Goal: Navigation & Orientation: Find specific page/section

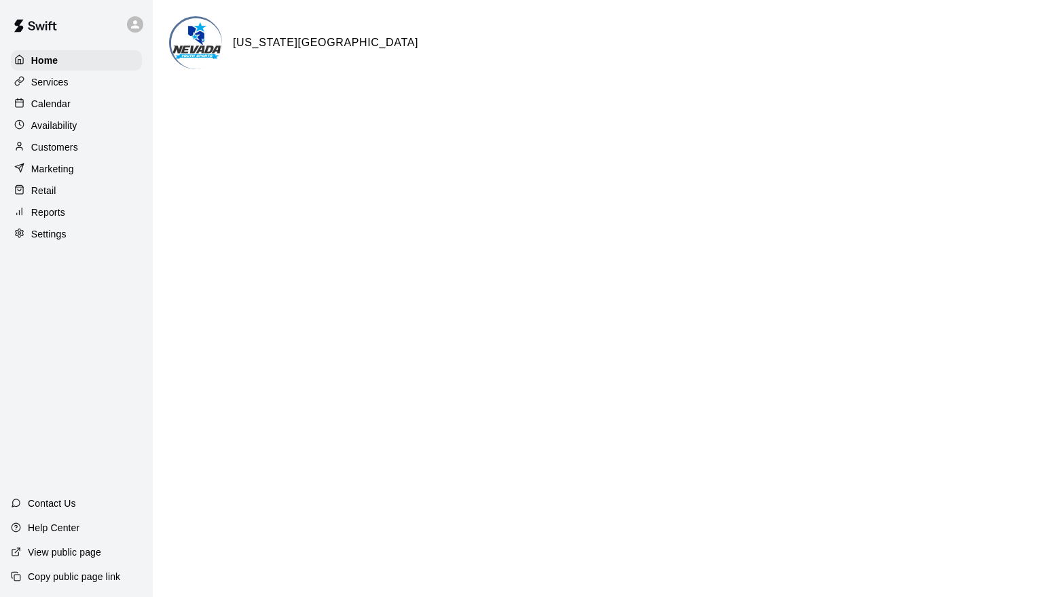
click at [102, 109] on div "Calendar" at bounding box center [76, 104] width 131 height 20
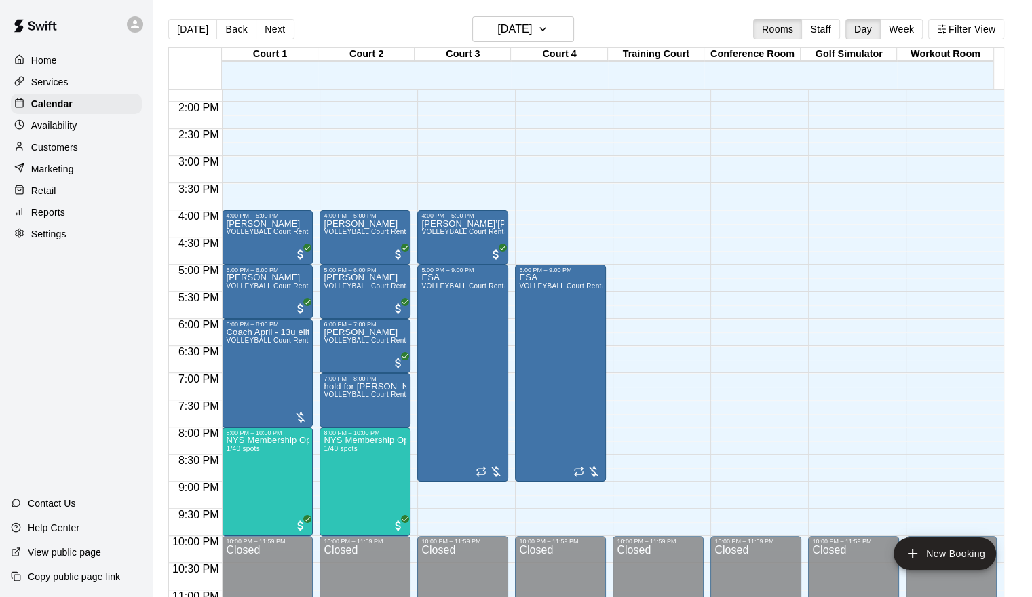
scroll to position [778, 0]
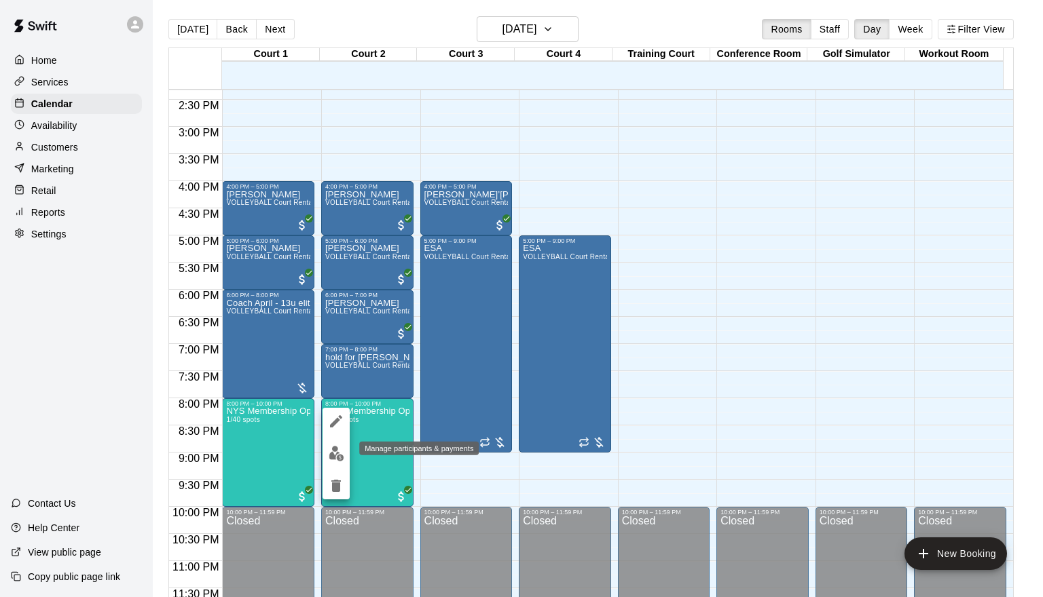
click at [332, 449] on img "edit" at bounding box center [337, 454] width 16 height 16
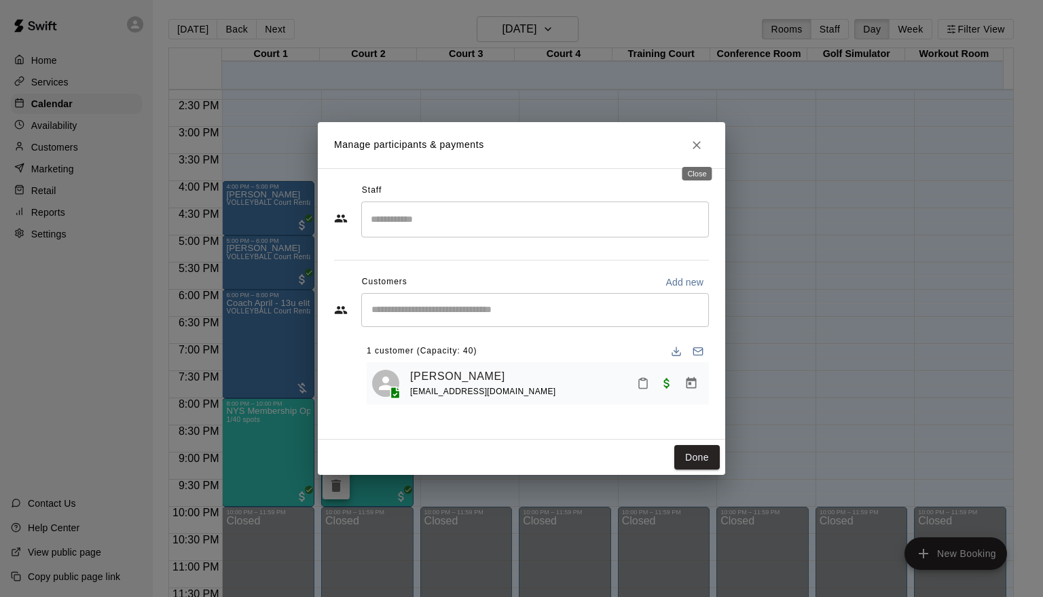
click at [698, 145] on icon "Close" at bounding box center [697, 145] width 14 height 14
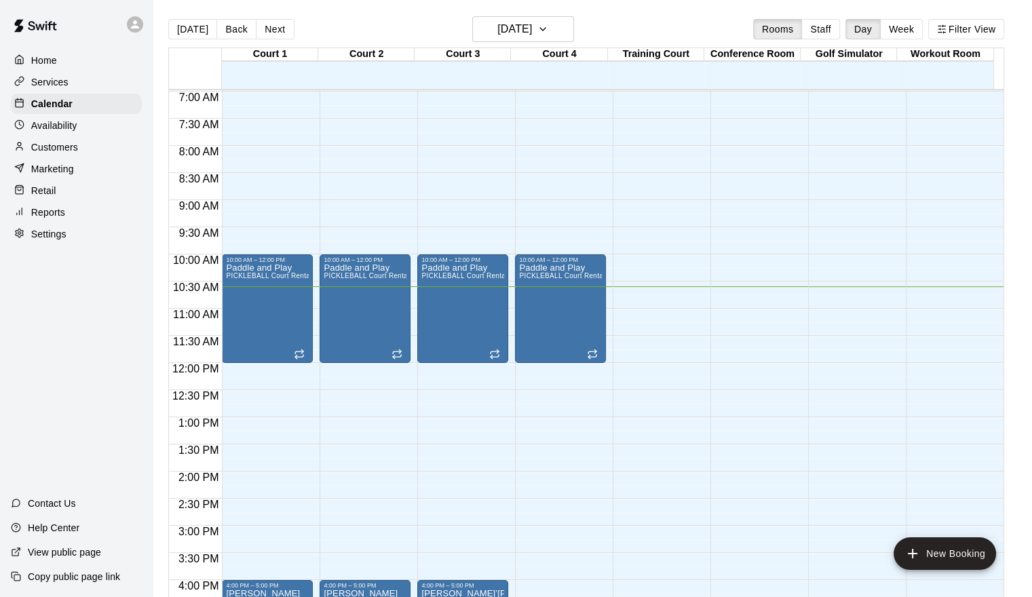
scroll to position [373, 0]
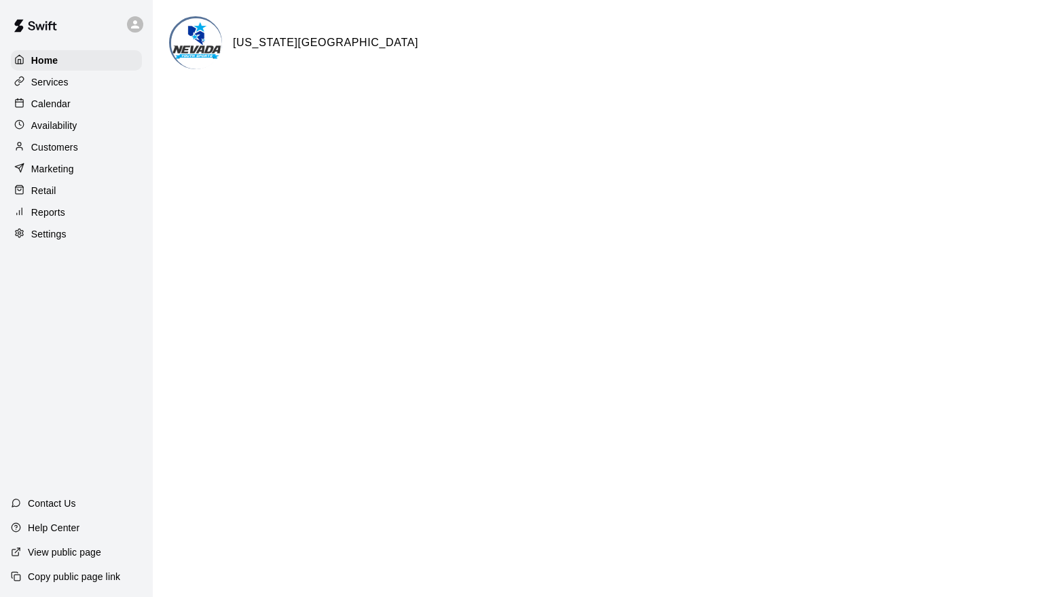
click at [111, 111] on div "Calendar" at bounding box center [76, 104] width 131 height 20
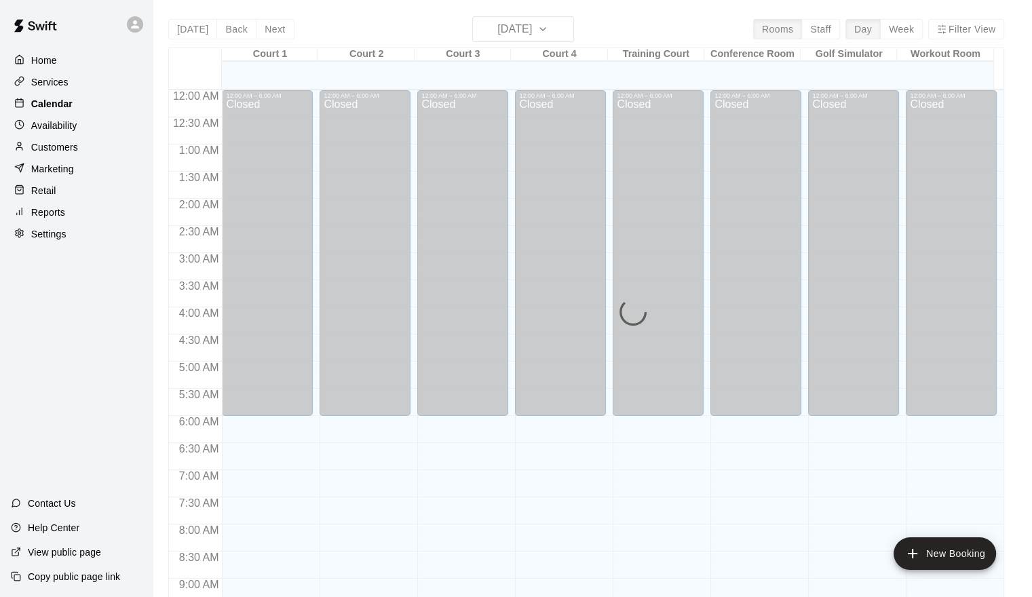
scroll to position [579, 0]
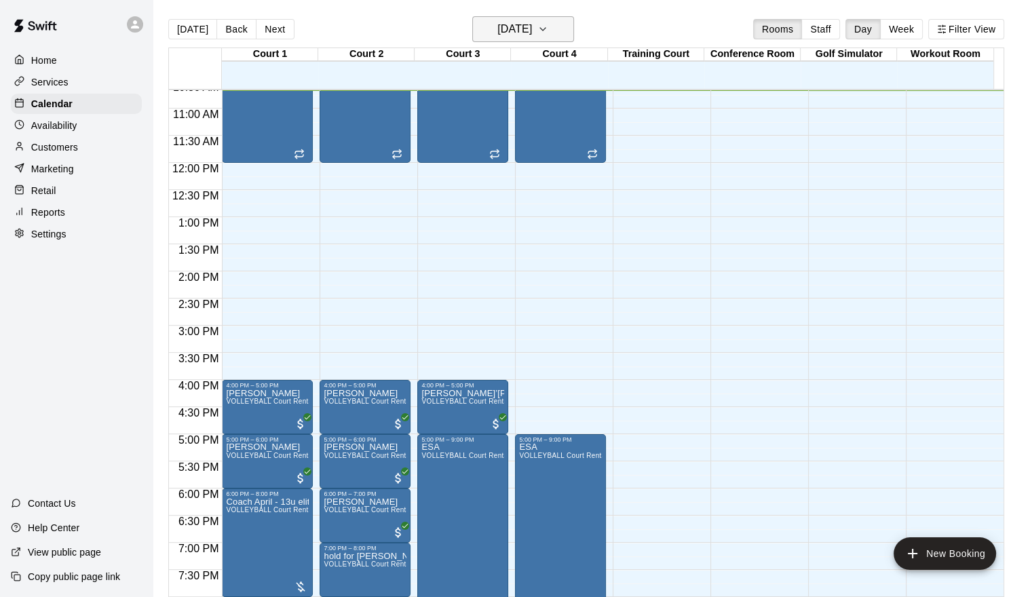
click at [548, 26] on icon "button" at bounding box center [543, 29] width 11 height 16
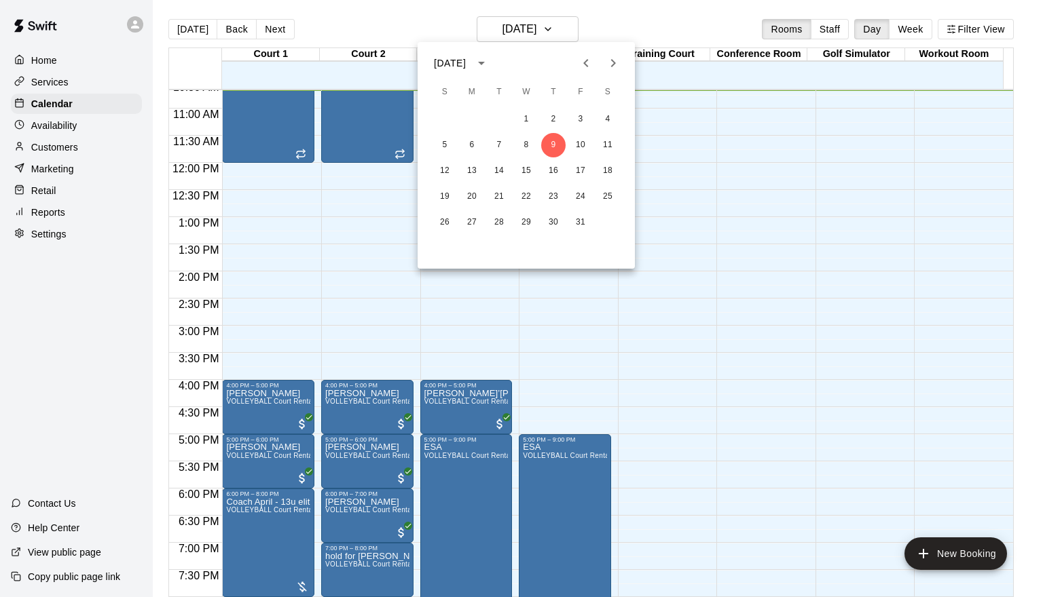
click at [613, 62] on icon "Next month" at bounding box center [613, 63] width 16 height 16
click at [612, 125] on button "1" at bounding box center [607, 119] width 24 height 24
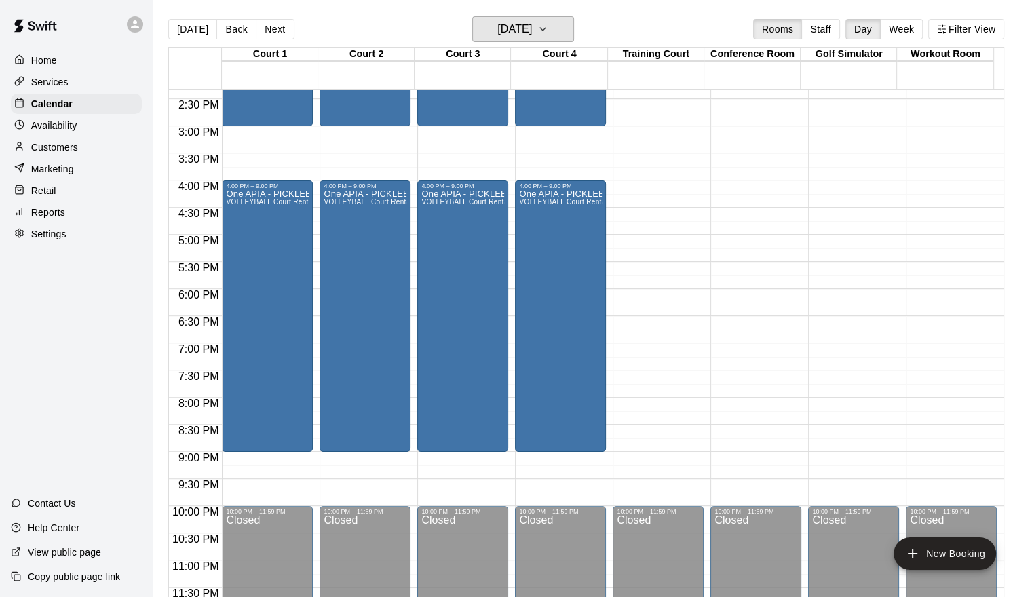
scroll to position [780, 0]
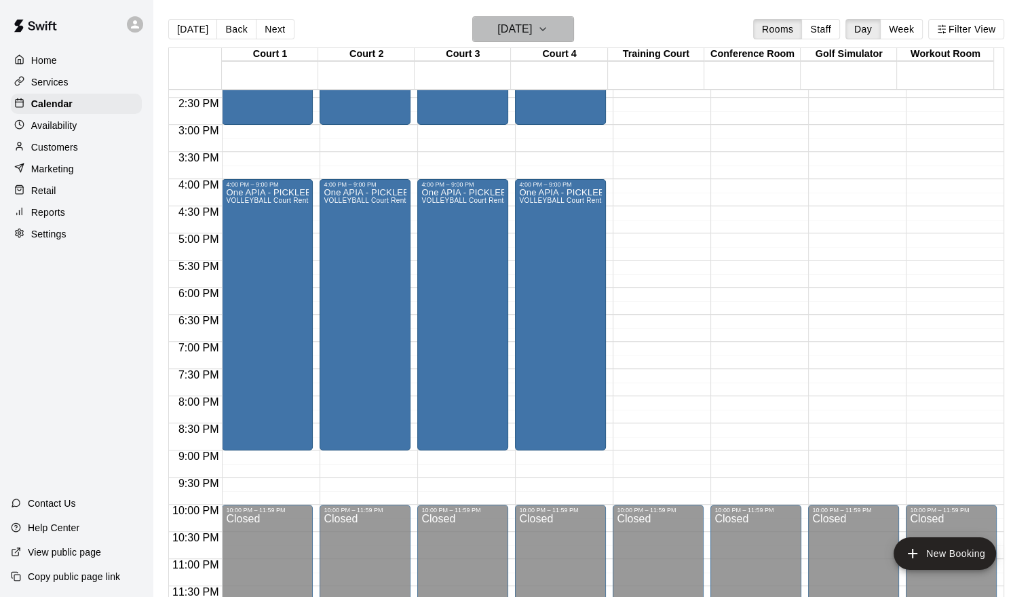
click at [548, 36] on icon "button" at bounding box center [543, 29] width 11 height 16
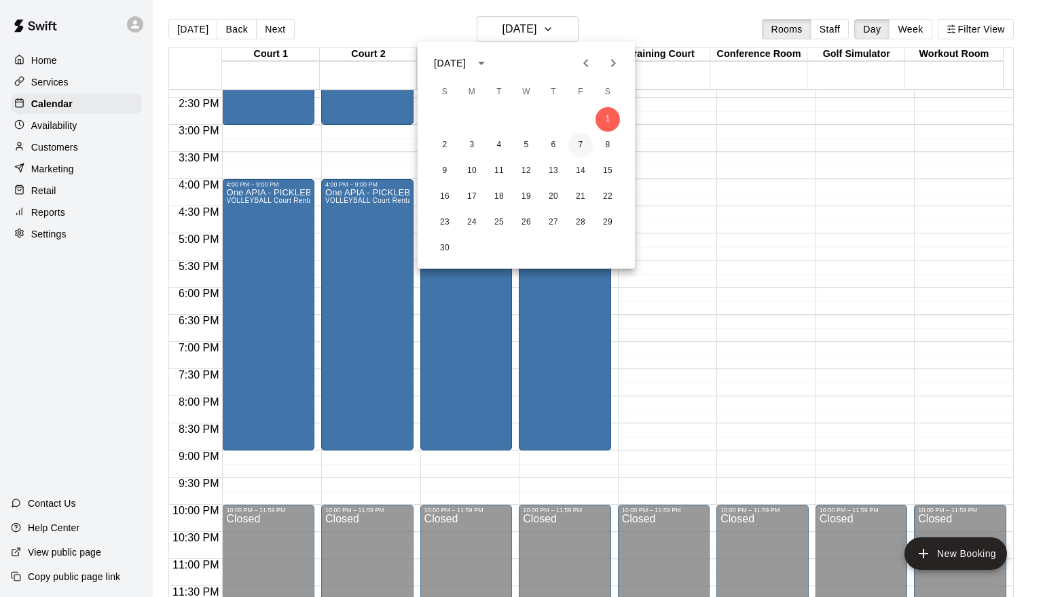
click at [578, 141] on button "7" at bounding box center [580, 145] width 24 height 24
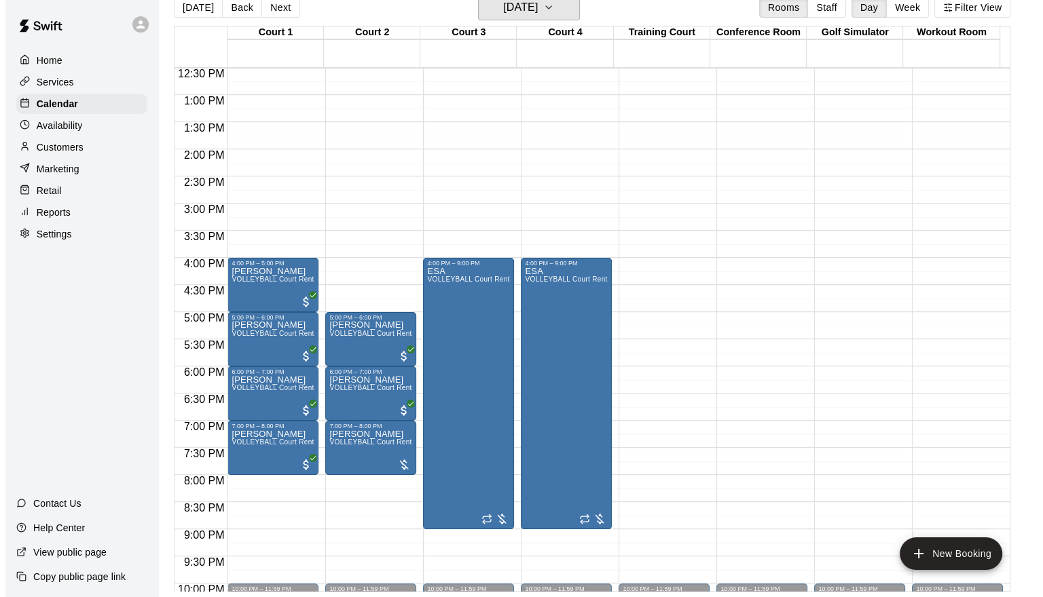
scroll to position [712, 0]
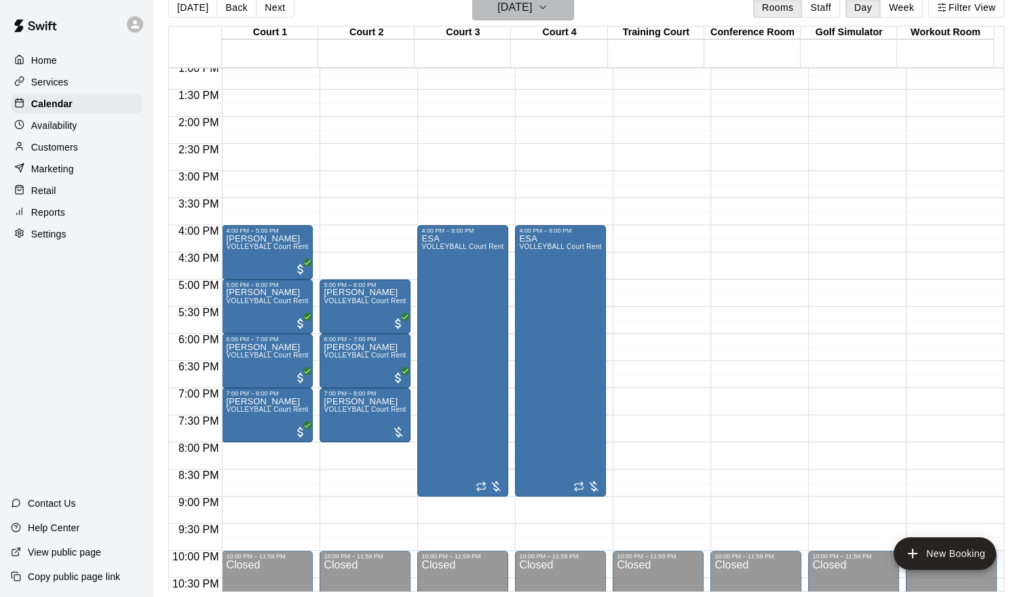
click at [553, 7] on button "Friday Nov 07" at bounding box center [523, 8] width 102 height 26
